Goal: Find specific page/section

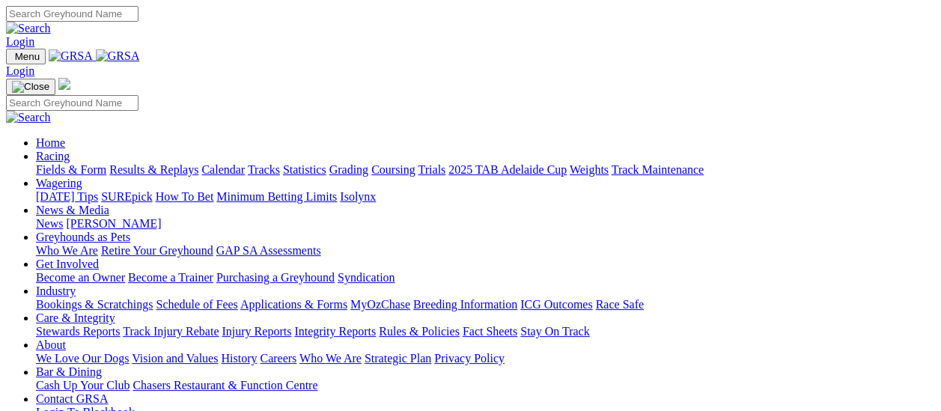
click at [73, 163] on link "Fields & Form" at bounding box center [71, 169] width 70 height 13
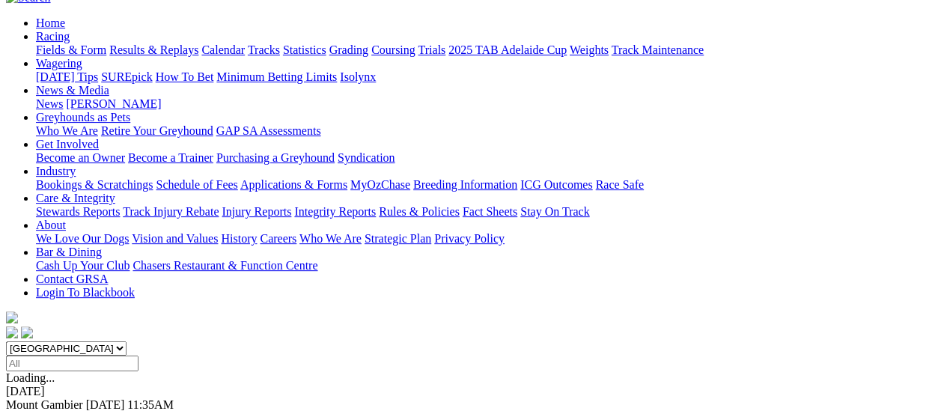
scroll to position [150, 0]
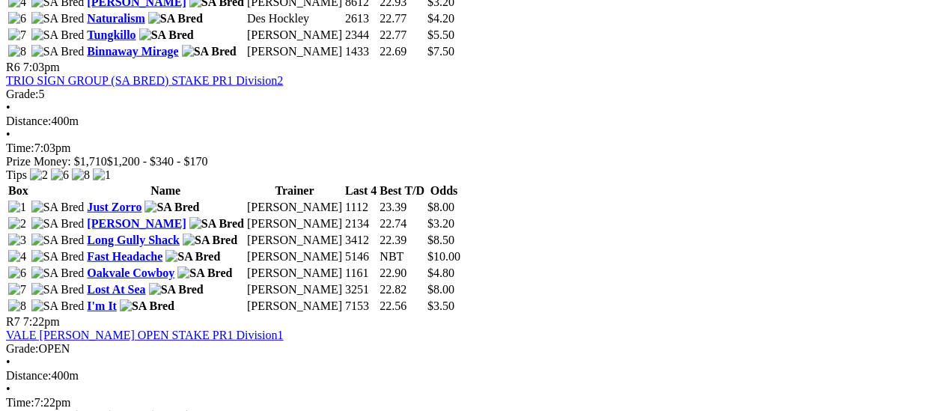
scroll to position [1871, 0]
